Goal: Register for event/course

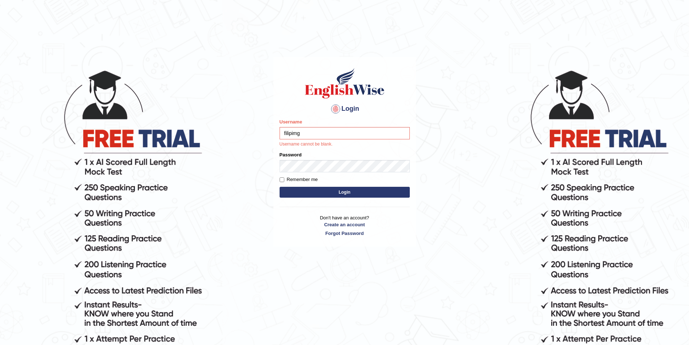
type input "filipimg"
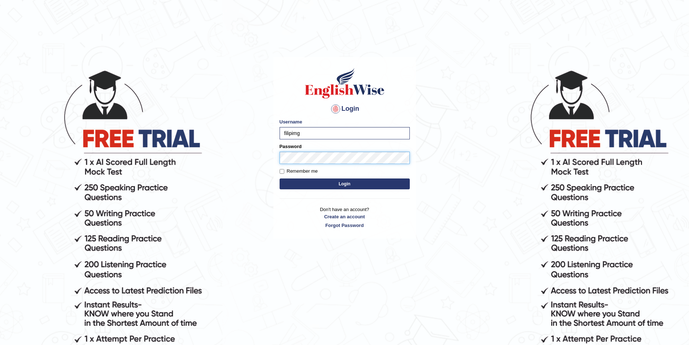
click at [280, 178] on button "Login" at bounding box center [345, 183] width 130 height 11
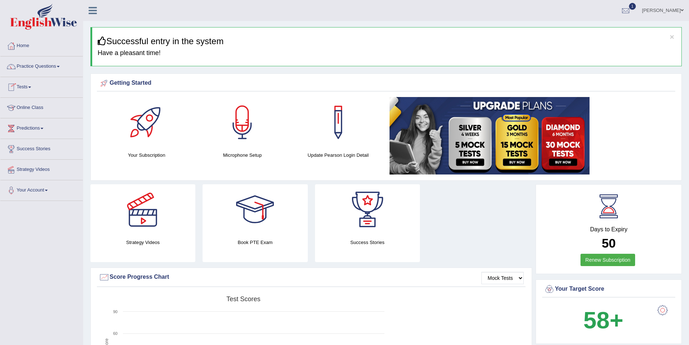
click at [27, 90] on link "Tests" at bounding box center [41, 86] width 82 height 18
click at [36, 115] on link "Take Mock Test" at bounding box center [47, 116] width 68 height 13
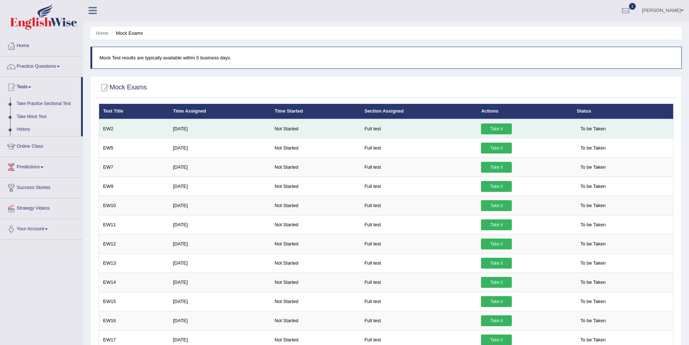
click at [492, 128] on link "Take it" at bounding box center [496, 128] width 31 height 11
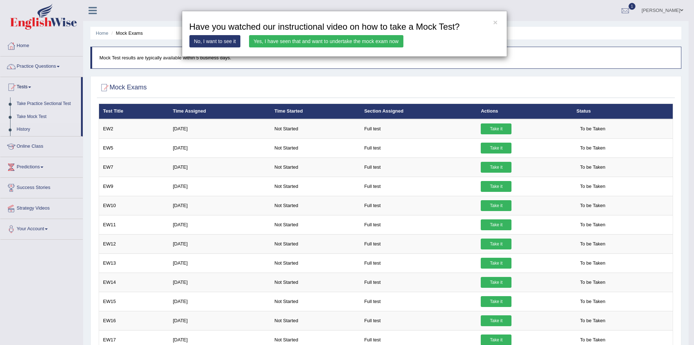
click at [330, 44] on link "Yes, I have seen that and want to undertake the mock exam now" at bounding box center [326, 41] width 154 height 12
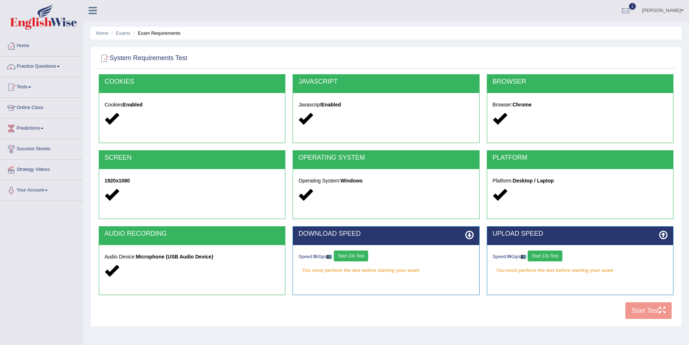
click at [354, 260] on button "Start 10s Test" at bounding box center [351, 255] width 34 height 11
click at [557, 259] on button "Start 10s Test" at bounding box center [545, 255] width 34 height 11
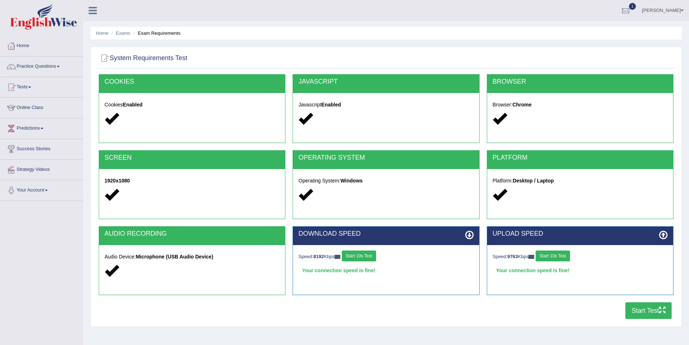
click at [635, 311] on button "Start Test" at bounding box center [648, 310] width 46 height 17
